Goal: Task Accomplishment & Management: Use online tool/utility

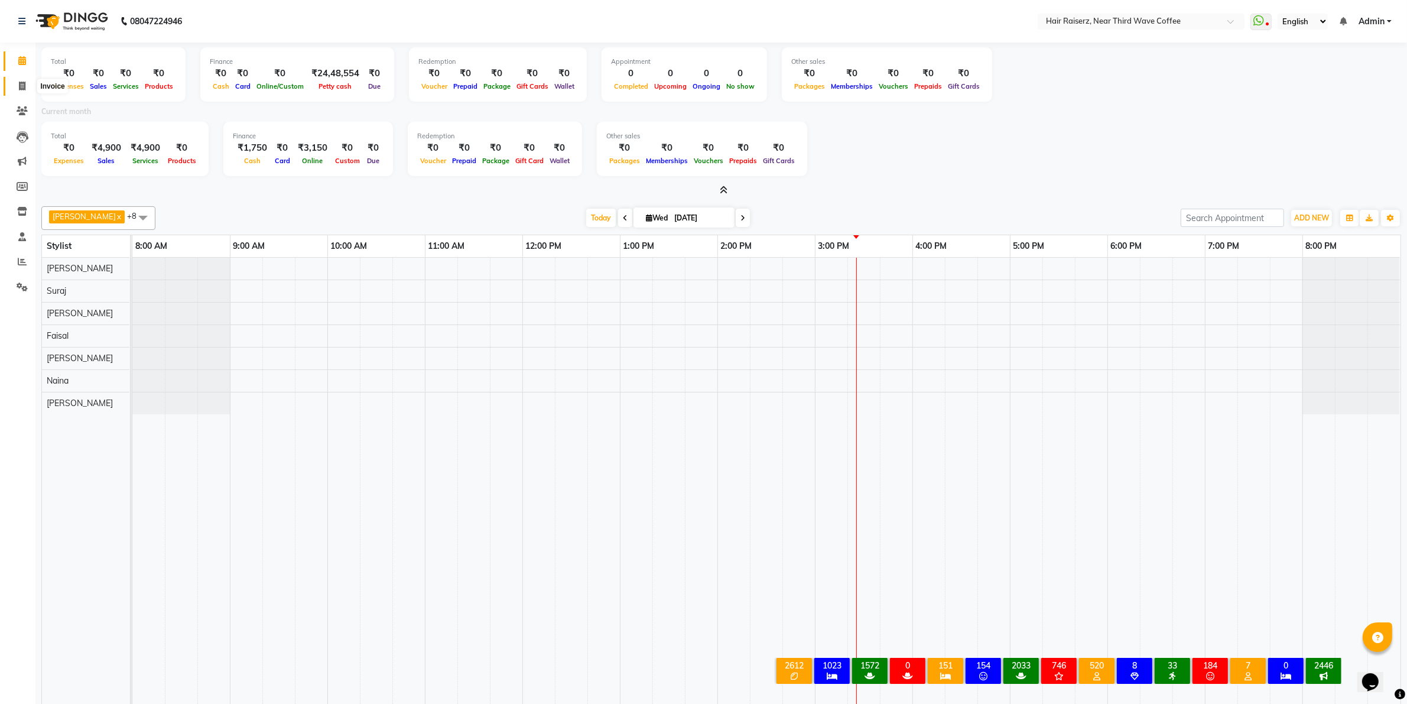
click at [12, 81] on span at bounding box center [22, 87] width 21 height 14
select select "service"
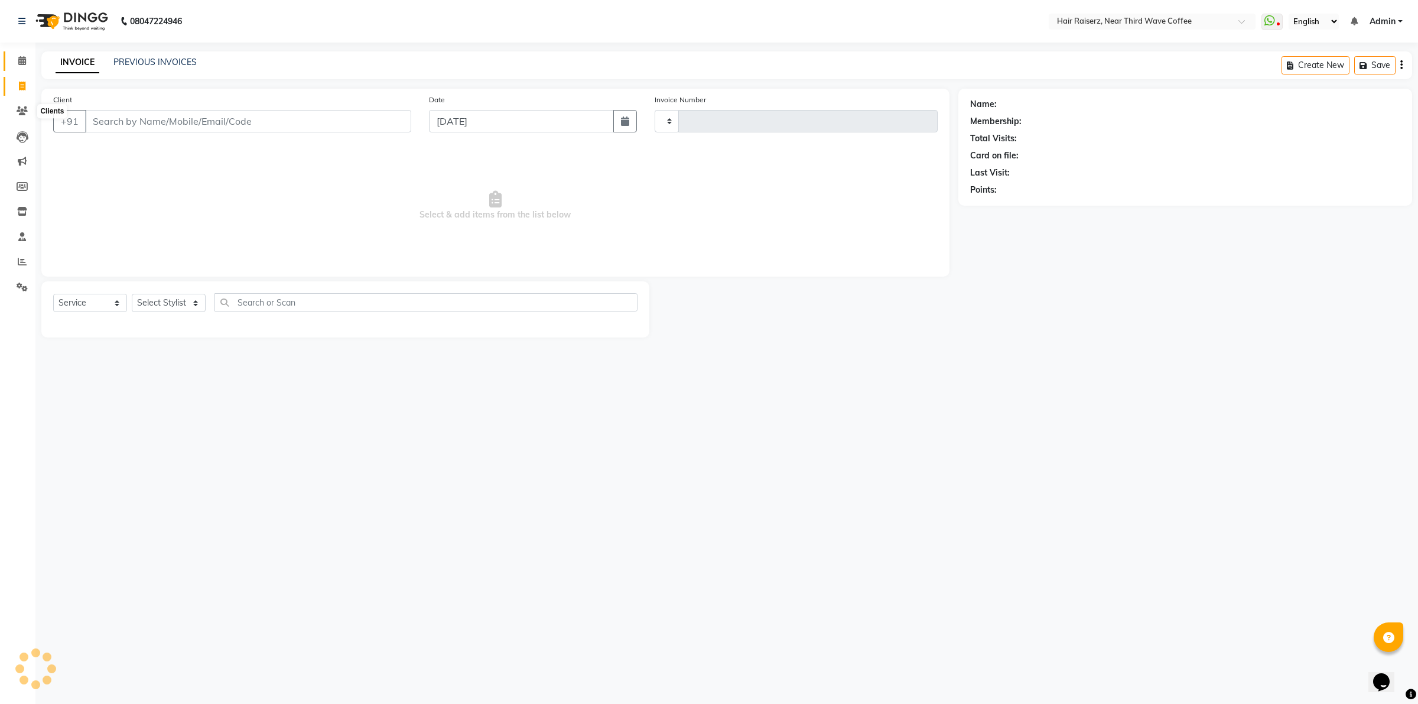
type input "1252"
select select "5183"
click at [136, 62] on link "PREVIOUS INVOICES" at bounding box center [154, 62] width 83 height 11
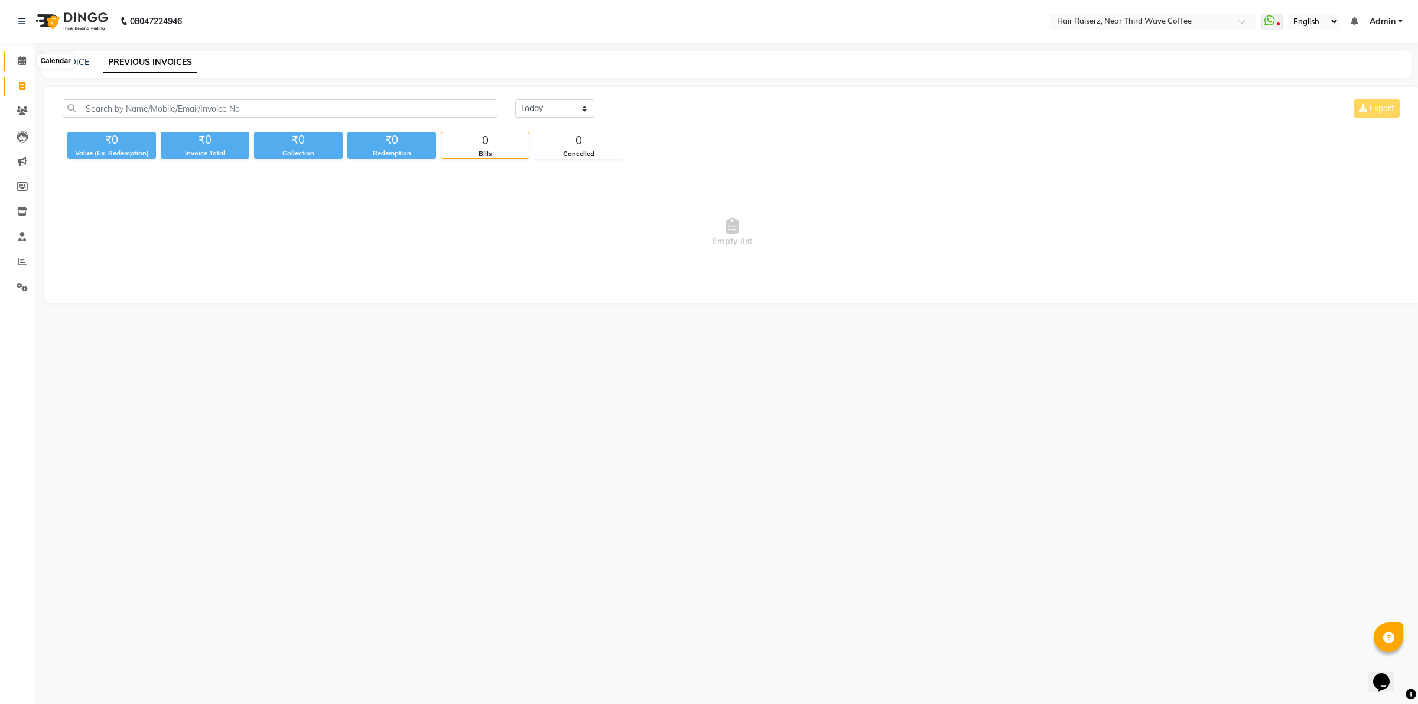
click at [17, 60] on span at bounding box center [22, 61] width 21 height 14
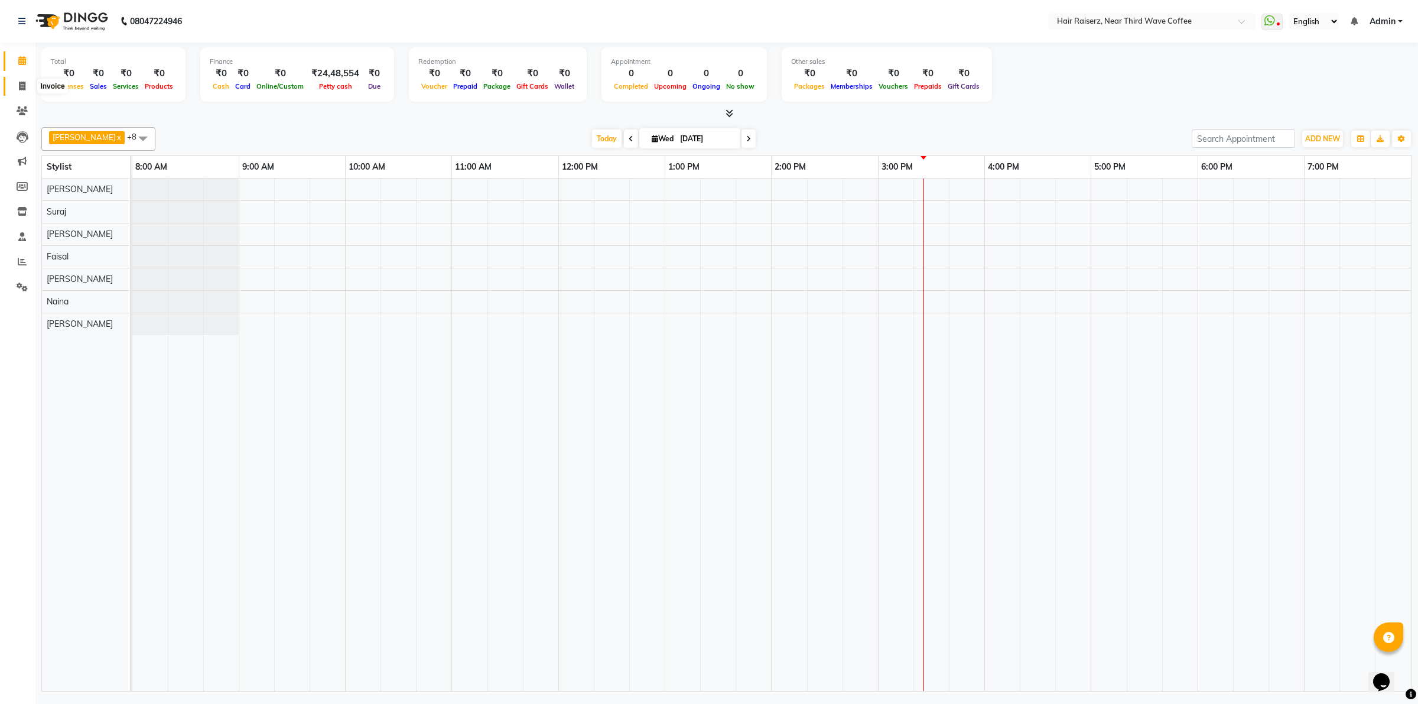
click at [27, 92] on span at bounding box center [22, 87] width 21 height 14
select select "service"
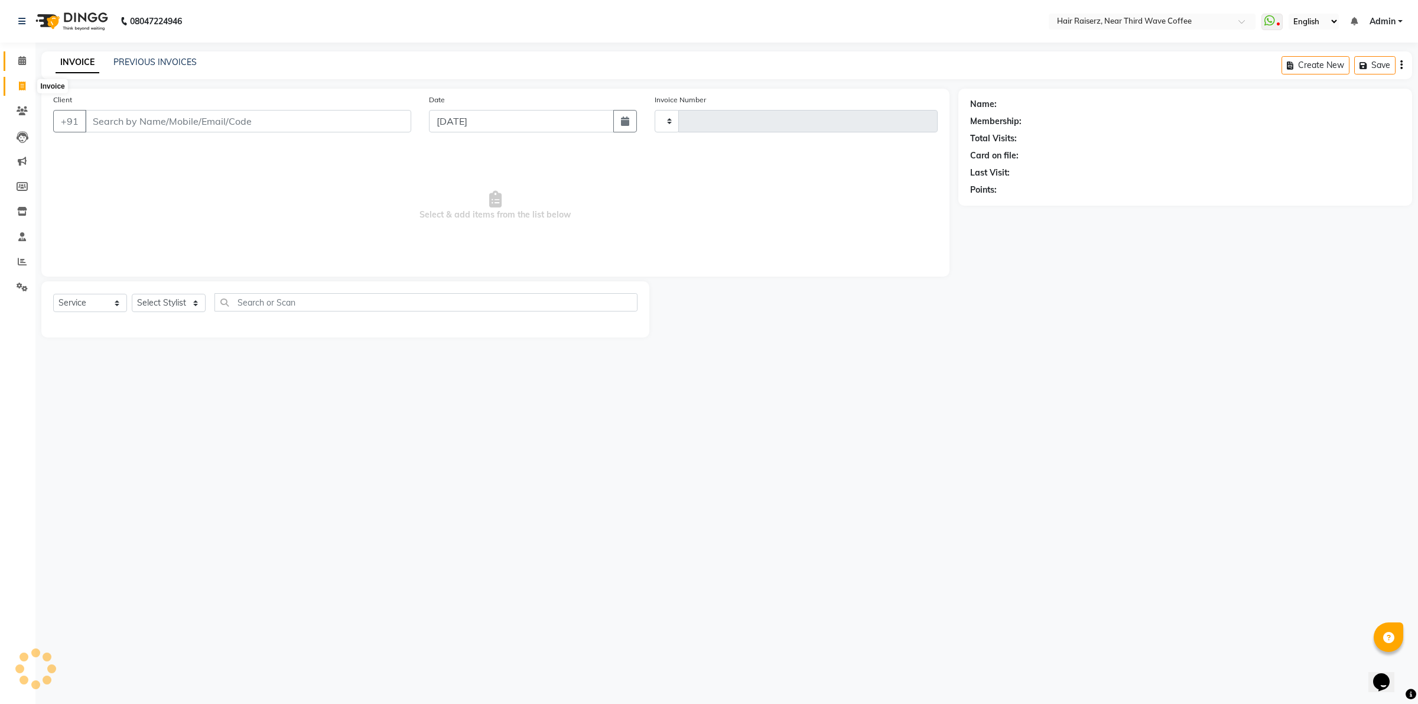
type input "1252"
select select "5183"
